Goal: Answer question/provide support: Answer question/provide support

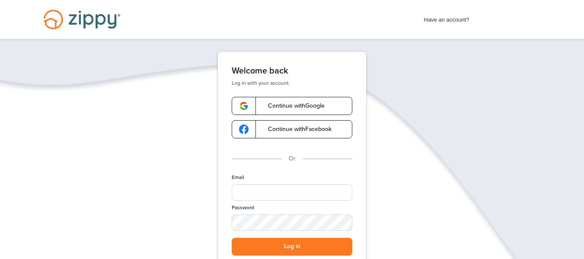
scroll to position [19, 0]
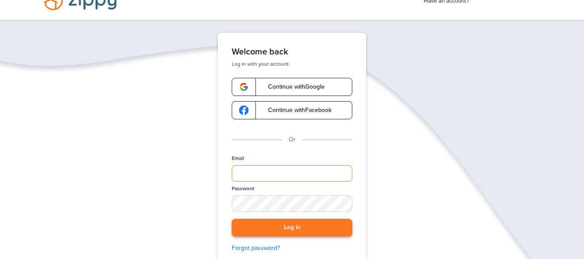
type input "**********"
click at [252, 229] on button "Log in" at bounding box center [292, 228] width 121 height 18
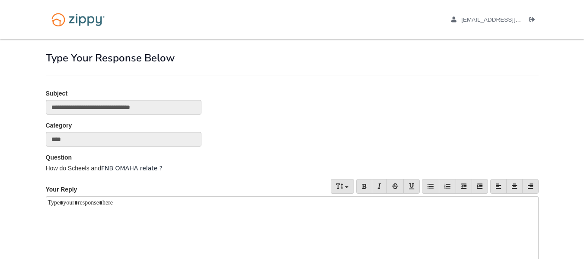
scroll to position [93, 0]
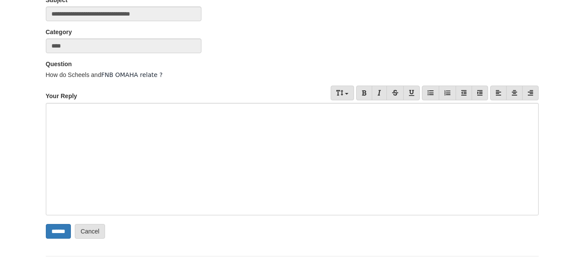
click at [303, 140] on div at bounding box center [292, 159] width 493 height 112
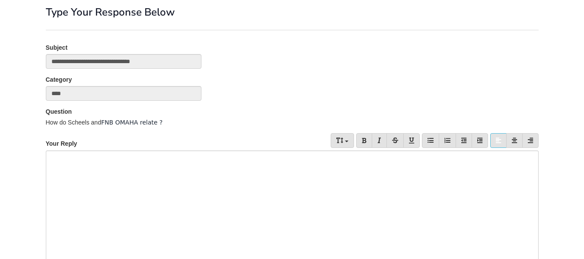
scroll to position [47, 0]
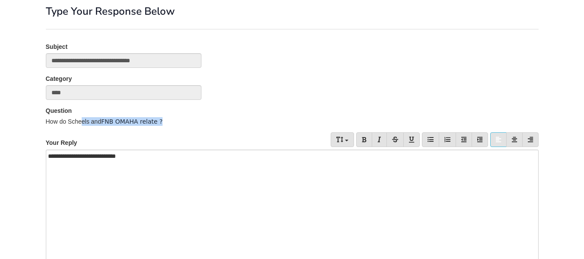
drag, startPoint x: 158, startPoint y: 121, endPoint x: 39, endPoint y: 120, distance: 118.8
click at [39, 120] on div "Question How do Scheels and FNB OMAHA relate ?" at bounding box center [291, 115] width 505 height 19
copy div "How do Scheels and FNB OMAHA relate ?"
click at [143, 155] on div "**********" at bounding box center [292, 205] width 493 height 112
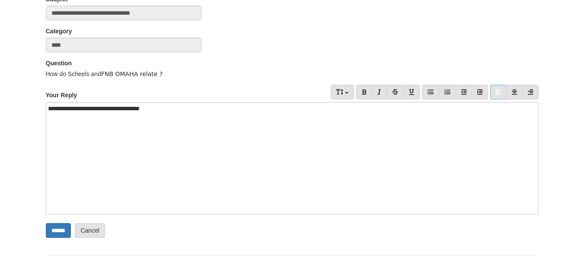
scroll to position [95, 0]
click at [66, 227] on input "******" at bounding box center [58, 229] width 25 height 15
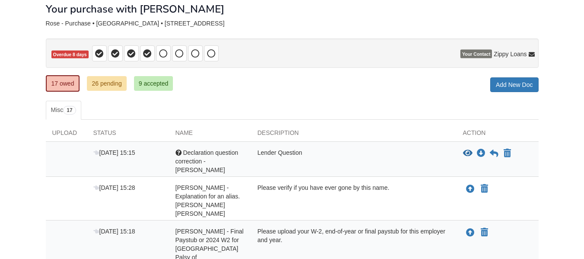
scroll to position [49, 0]
click at [470, 184] on icon "Upload Hailey Rose - Explanation for an alias. HAILEY ELIZABETH WHITE" at bounding box center [470, 188] width 9 height 9
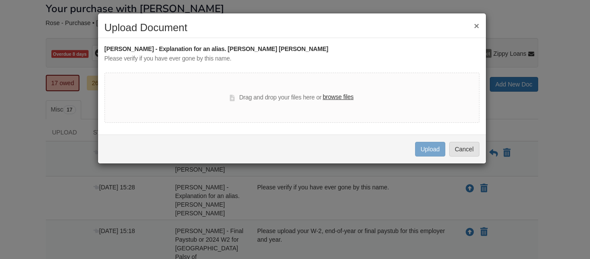
click at [476, 29] on button "×" at bounding box center [476, 25] width 5 height 9
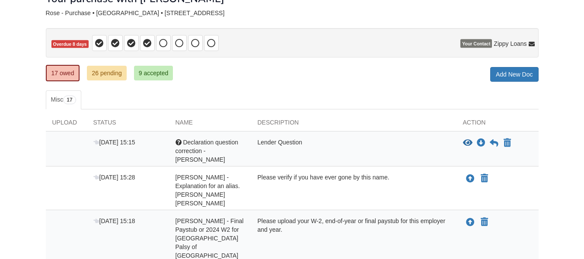
scroll to position [60, 0]
click at [466, 146] on icon "View Declaration question correction -Jonathan" at bounding box center [468, 142] width 10 height 9
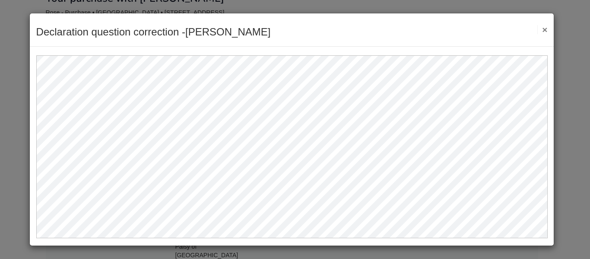
click at [547, 30] on button "×" at bounding box center [542, 29] width 10 height 9
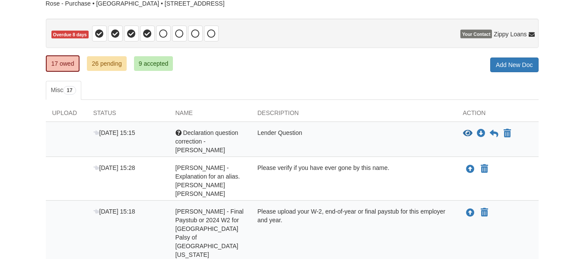
scroll to position [0, 0]
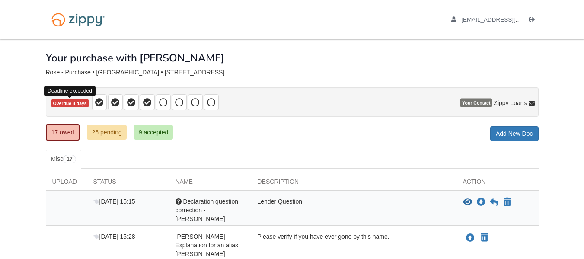
click at [69, 103] on span "Overdue 8 days" at bounding box center [69, 103] width 37 height 8
click at [107, 133] on link "26 pending" at bounding box center [106, 132] width 39 height 15
